Goal: Information Seeking & Learning: Learn about a topic

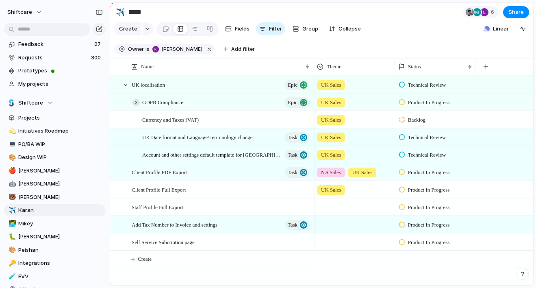
click at [137, 103] on div at bounding box center [135, 102] width 7 height 7
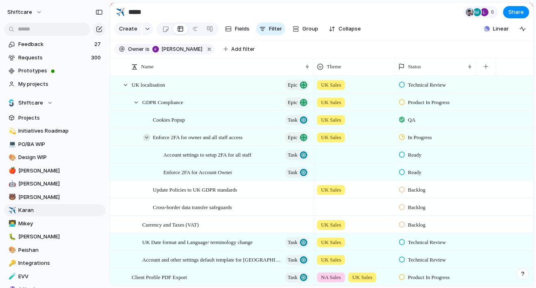
click at [147, 137] on div at bounding box center [146, 137] width 7 height 7
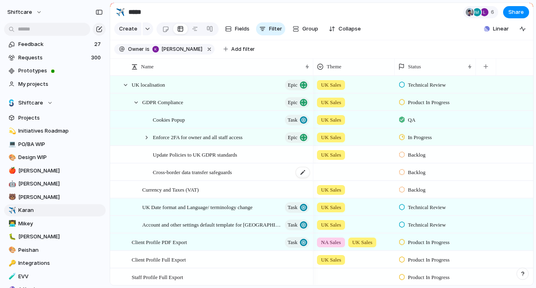
click at [184, 171] on span "Cross-border data transfer safeguards" at bounding box center [192, 171] width 79 height 9
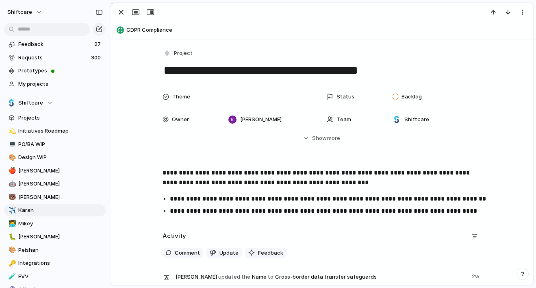
scroll to position [6, 0]
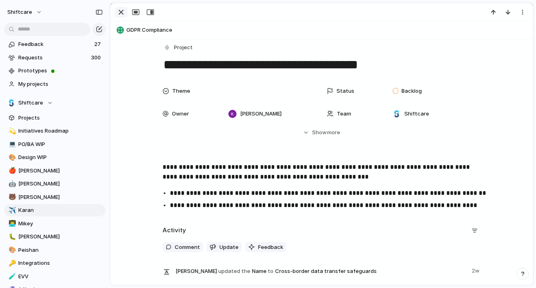
click at [119, 15] on div "button" at bounding box center [121, 12] width 10 height 10
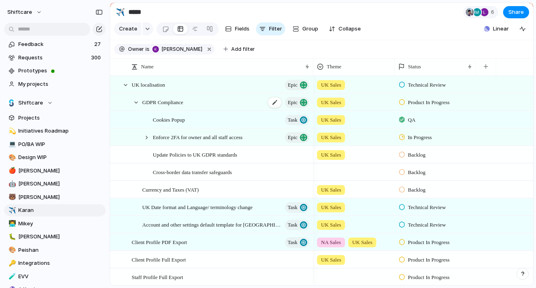
click at [183, 105] on span "GDPR Compliance" at bounding box center [162, 101] width 41 height 9
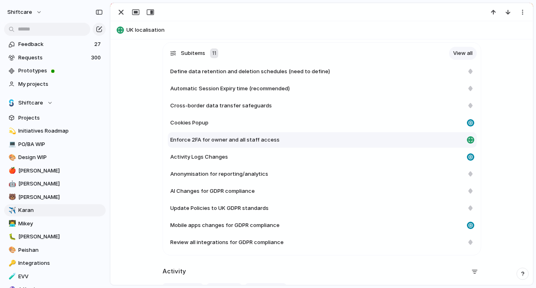
scroll to position [940, 0]
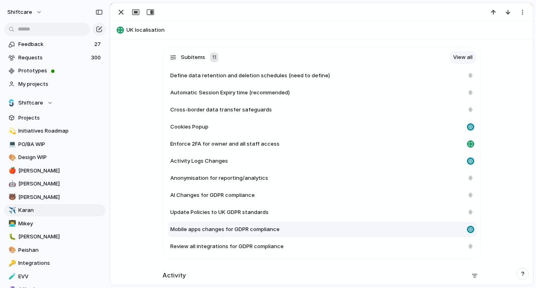
click at [287, 228] on div "Mobile apps changes for GDPR compliance" at bounding box center [316, 229] width 293 height 8
type textarea "**********"
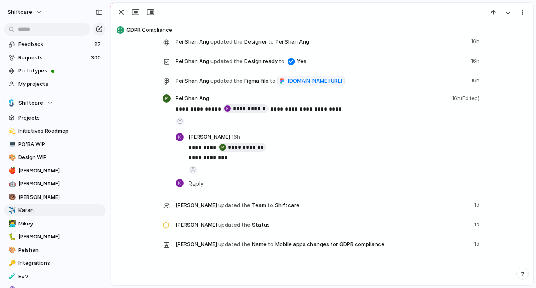
scroll to position [1028, 0]
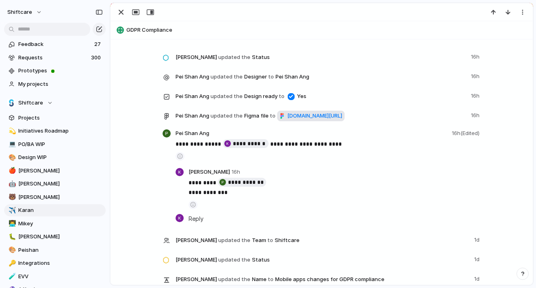
click at [287, 120] on span "figma.com/design/p3KrFp3PgiAXsk77OcM9Bn/Mobile-Apps-GDPR?node-id=7001-1190&t=I0…" at bounding box center [314, 116] width 55 height 8
click at [121, 15] on div "button" at bounding box center [121, 12] width 10 height 10
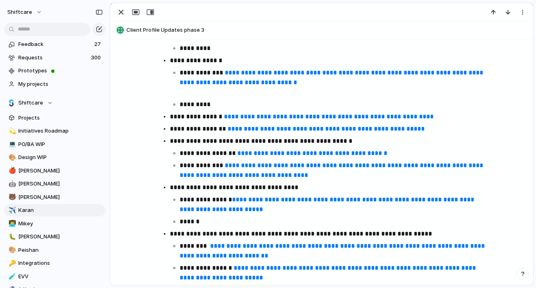
scroll to position [192, 0]
